Goal: Find specific page/section: Find specific page/section

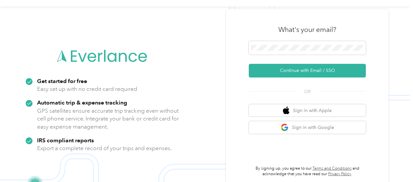
scroll to position [21, 0]
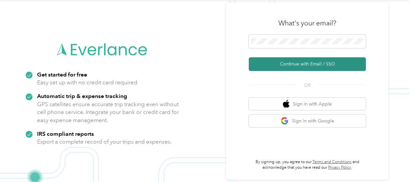
click at [300, 63] on button "Continue with Email / SSO" at bounding box center [307, 64] width 117 height 14
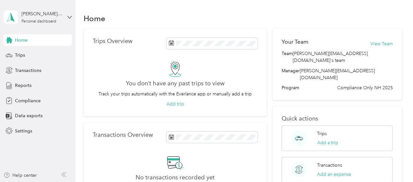
scroll to position [32, 0]
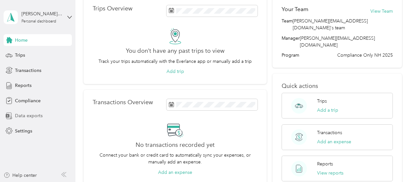
drag, startPoint x: 19, startPoint y: 116, endPoint x: 19, endPoint y: 112, distance: 4.3
click at [19, 116] on span "Data exports" at bounding box center [29, 115] width 28 height 7
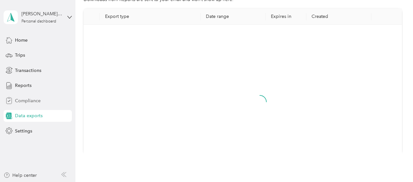
click at [19, 99] on span "Compliance" at bounding box center [28, 100] width 26 height 7
